Goal: Check status: Check status

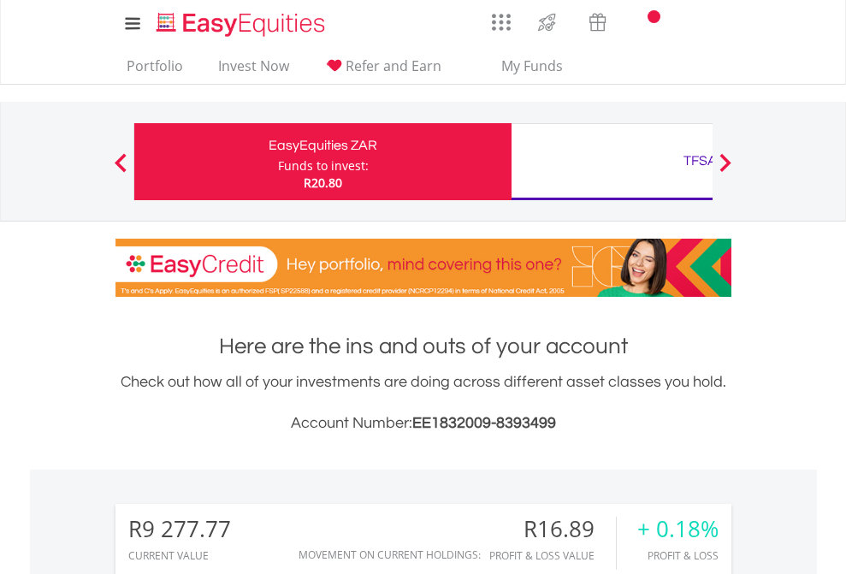
scroll to position [164, 269]
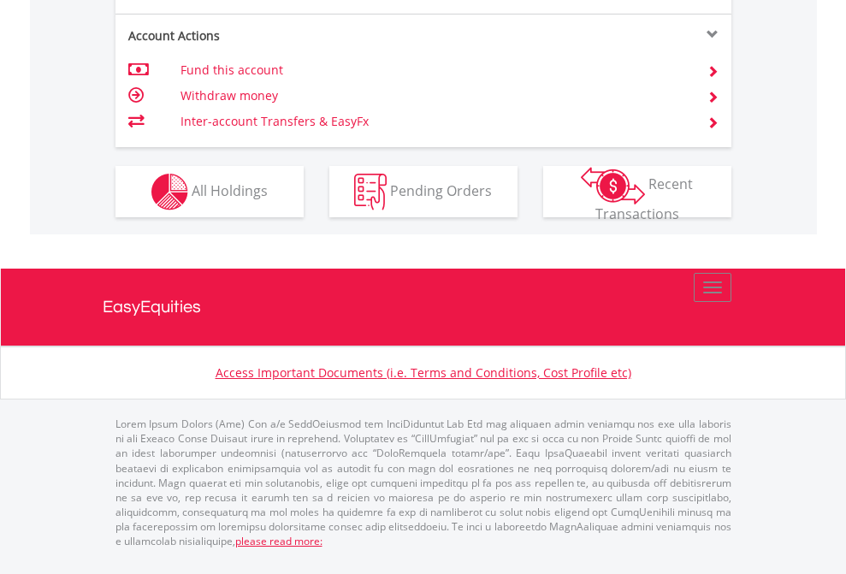
scroll to position [1674, 0]
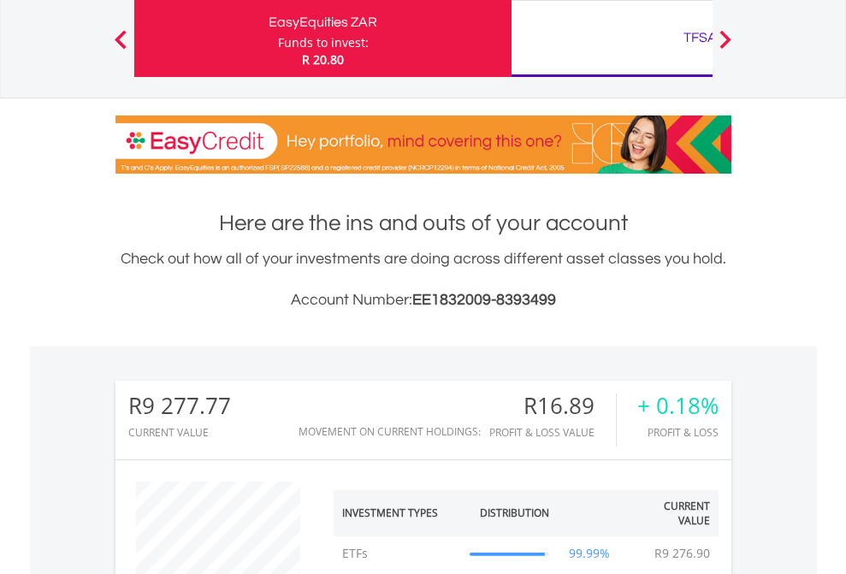
scroll to position [164, 269]
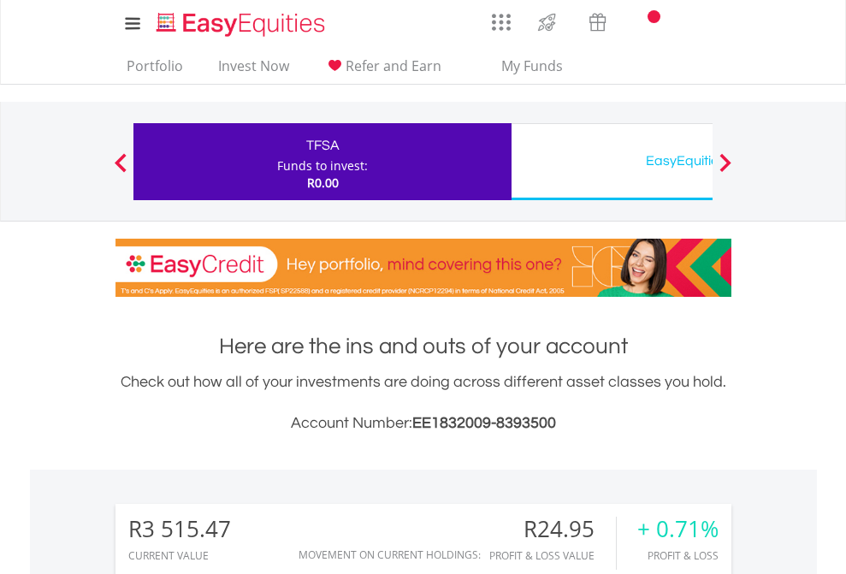
scroll to position [164, 269]
click at [611, 162] on div "EasyEquities USD" at bounding box center [700, 161] width 357 height 24
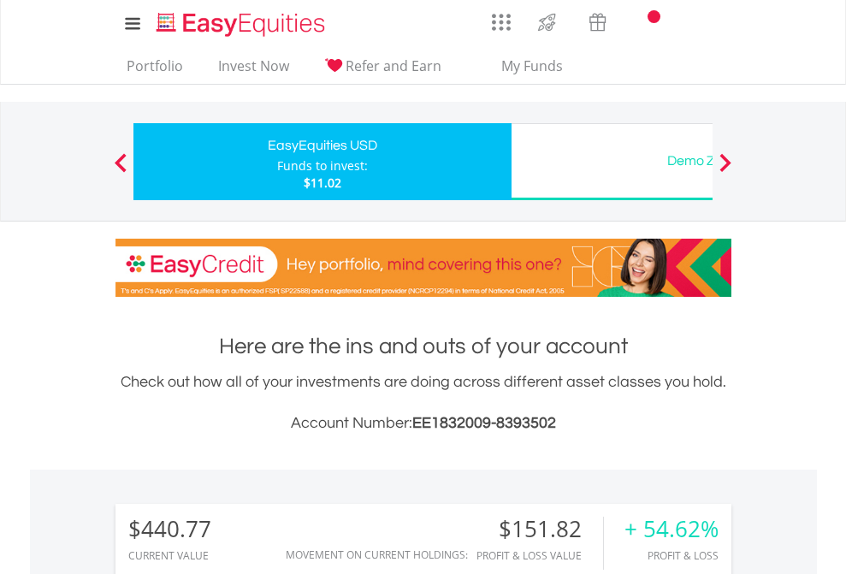
scroll to position [164, 269]
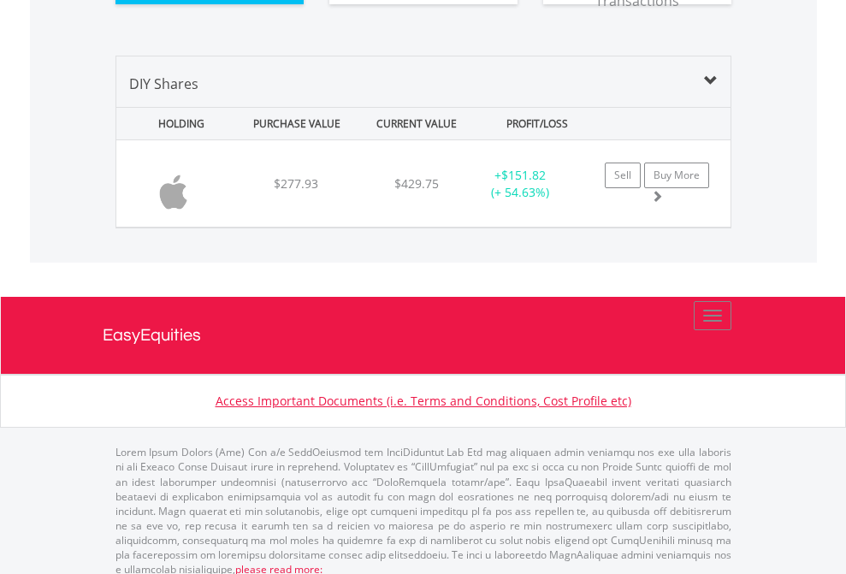
scroll to position [1902, 0]
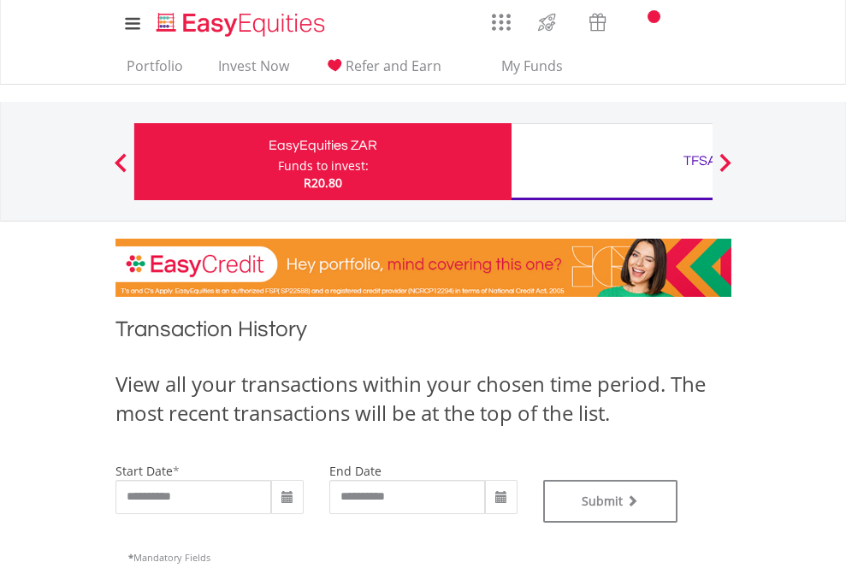
scroll to position [694, 0]
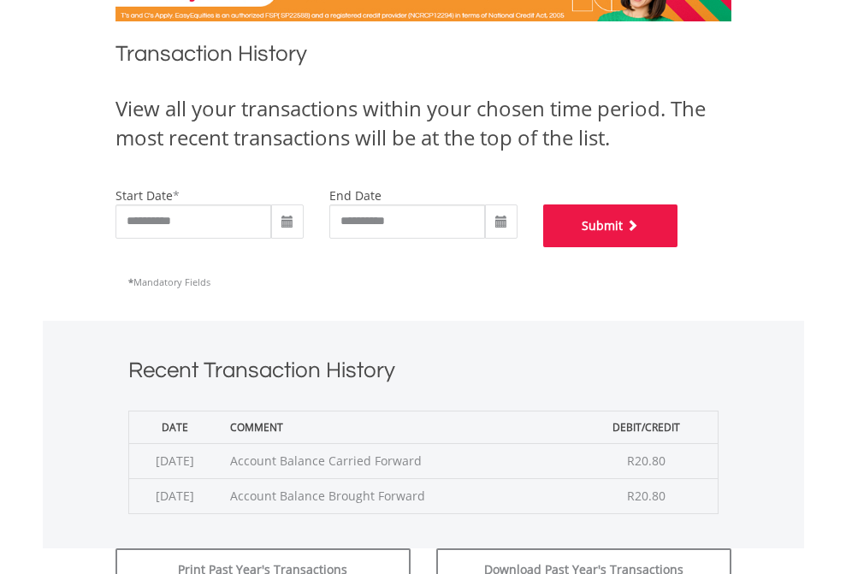
click at [678, 247] on button "Submit" at bounding box center [610, 225] width 135 height 43
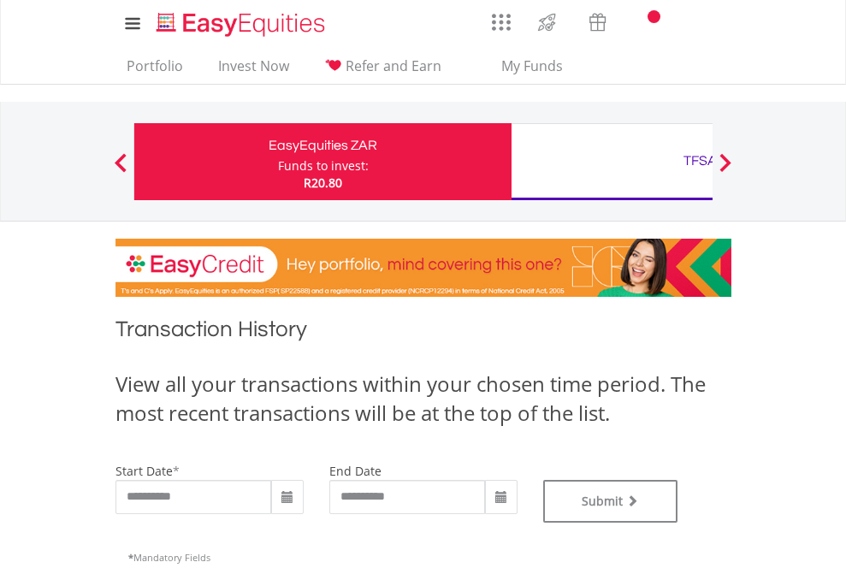
click at [611, 162] on div "TFSA" at bounding box center [700, 161] width 357 height 24
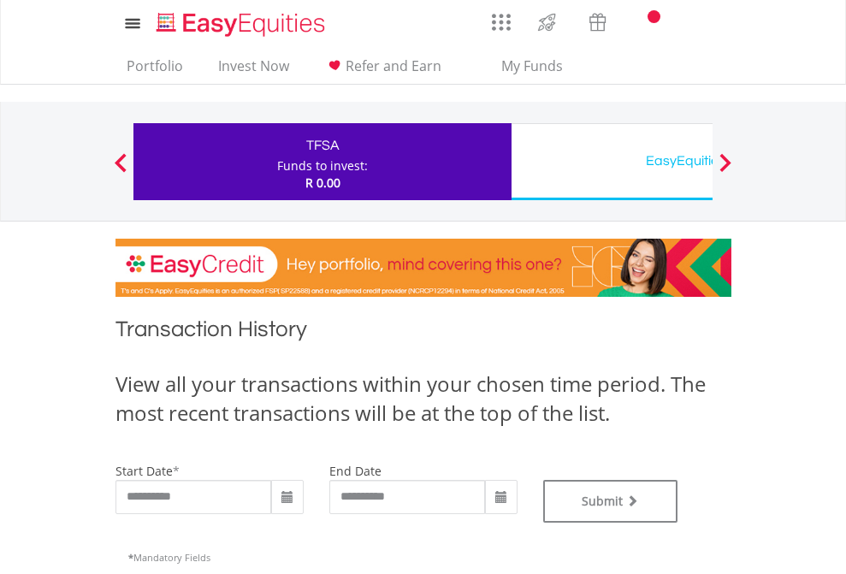
type input "**********"
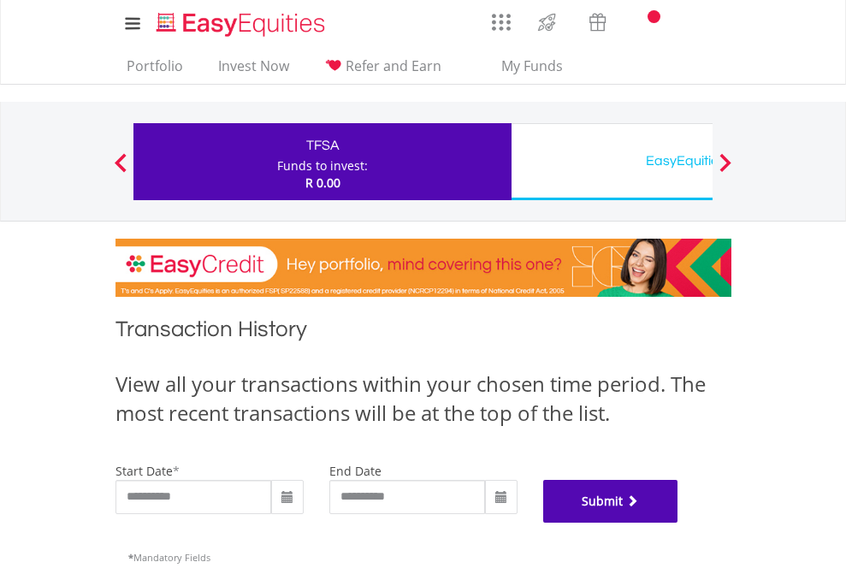
click at [678, 523] on button "Submit" at bounding box center [610, 501] width 135 height 43
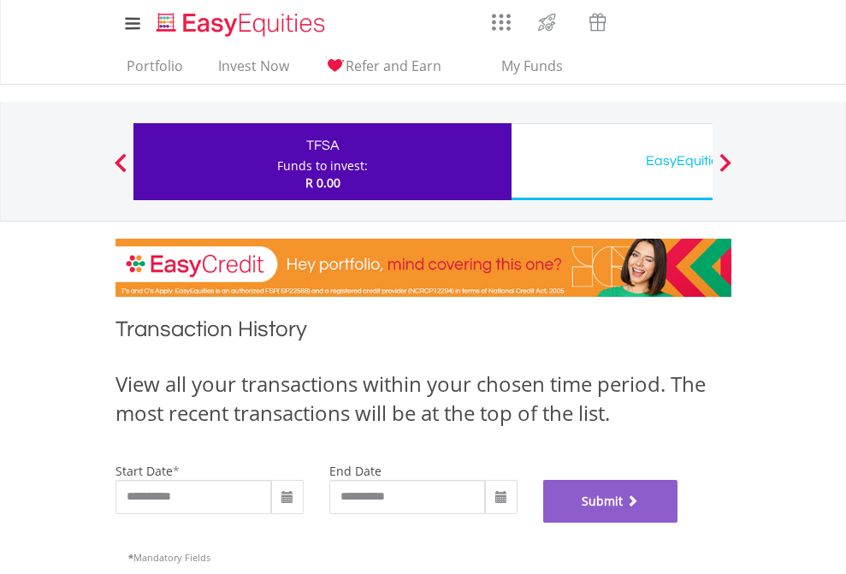
scroll to position [694, 0]
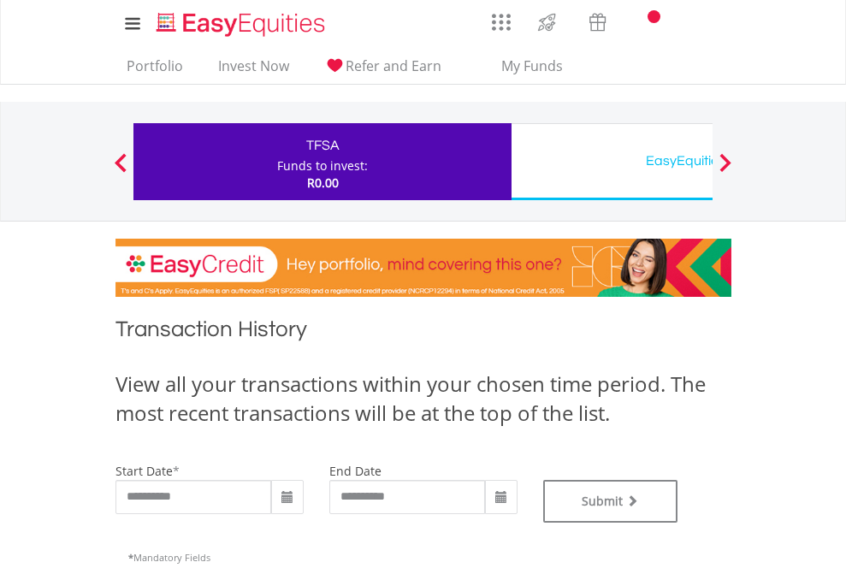
click at [611, 162] on div "EasyEquities USD" at bounding box center [700, 161] width 357 height 24
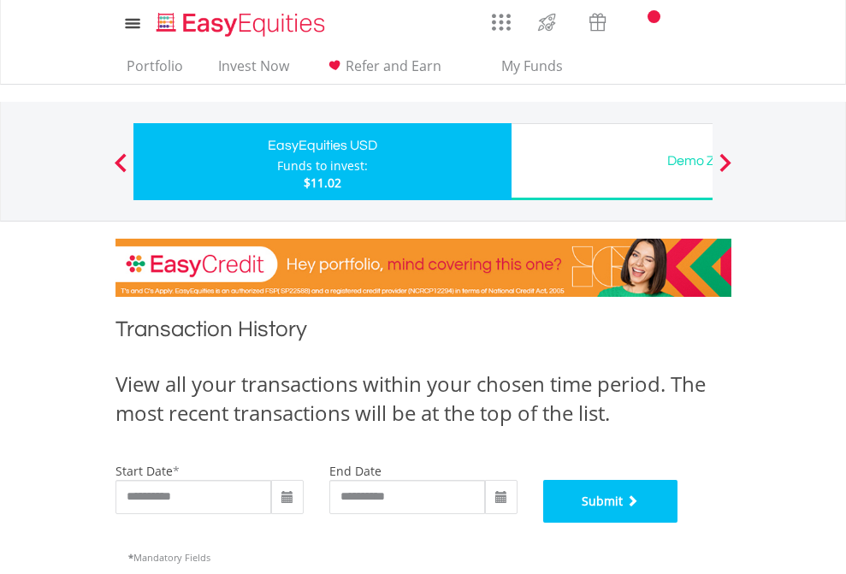
click at [678, 523] on button "Submit" at bounding box center [610, 501] width 135 height 43
